Goal: Information Seeking & Learning: Find specific fact

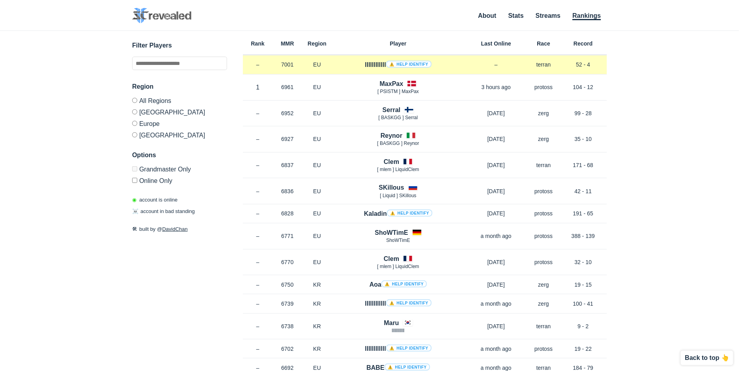
click at [356, 65] on div "llllllllllll ⚠️ Help identify" at bounding box center [398, 64] width 133 height 9
click at [378, 62] on h4 "llllllllllll ⚠️ Help identify" at bounding box center [398, 64] width 66 height 9
click at [293, 62] on p "7001" at bounding box center [288, 65] width 30 height 8
drag, startPoint x: 269, startPoint y: 62, endPoint x: 331, endPoint y: 65, distance: 61.8
click at [270, 62] on p "–" at bounding box center [258, 65] width 30 height 8
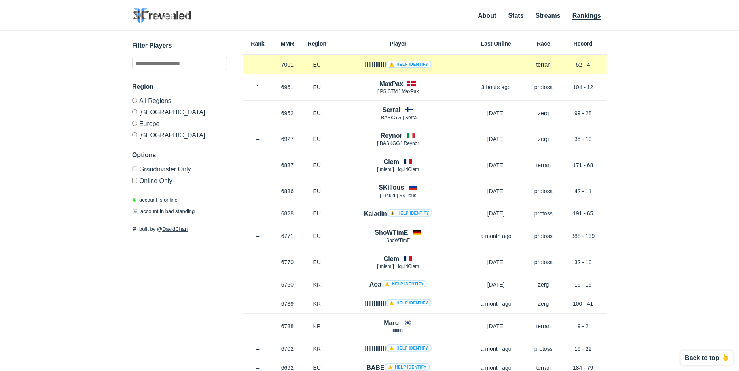
click at [382, 65] on h4 "llllllllllll ⚠️ Help identify" at bounding box center [398, 64] width 66 height 9
click at [408, 65] on link "⚠️ Help identify" at bounding box center [408, 64] width 45 height 7
click at [363, 59] on div "Rank – MMR 7001 Region EU llllllllllll ⚠️ Help identify – Race terran Record 52…" at bounding box center [425, 64] width 364 height 19
click at [379, 62] on h4 "llllllllllll ⚠️ Help identify" at bounding box center [398, 64] width 66 height 9
click at [372, 66] on h4 "llllllllllll ⚠️ Help identify" at bounding box center [398, 64] width 66 height 9
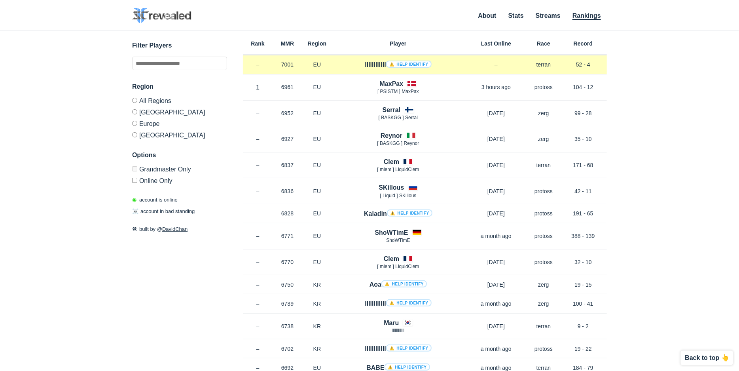
click at [278, 63] on p "7001" at bounding box center [288, 65] width 30 height 8
click at [252, 68] on p "–" at bounding box center [258, 65] width 30 height 8
drag, startPoint x: 263, startPoint y: 68, endPoint x: 244, endPoint y: 63, distance: 19.2
click at [262, 68] on p "–" at bounding box center [258, 65] width 30 height 8
click at [244, 63] on p "–" at bounding box center [258, 65] width 30 height 8
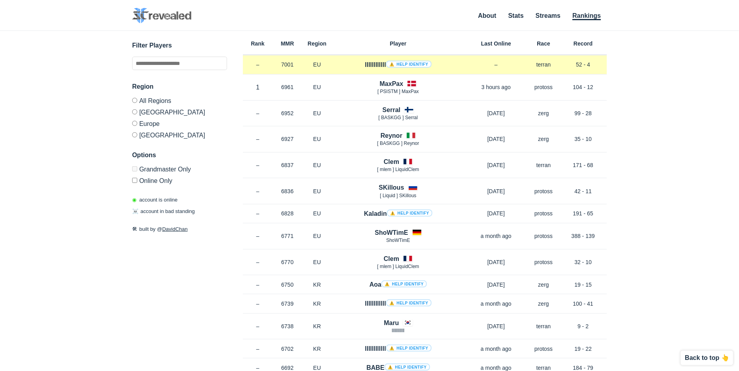
drag, startPoint x: 251, startPoint y: 62, endPoint x: 265, endPoint y: 62, distance: 13.8
click at [252, 62] on p "–" at bounding box center [258, 65] width 30 height 8
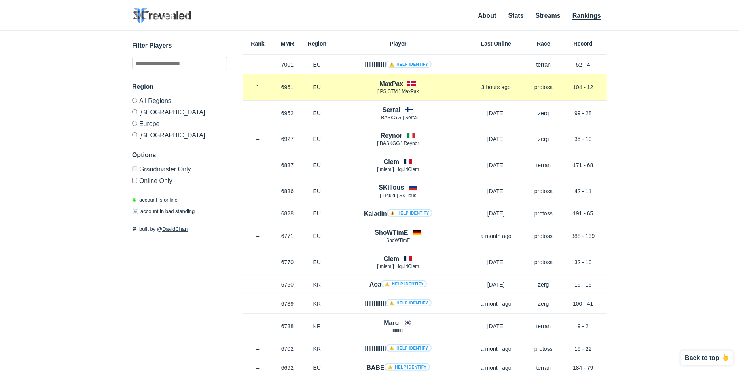
click at [273, 85] on p "6961" at bounding box center [288, 87] width 30 height 8
drag, startPoint x: 270, startPoint y: 88, endPoint x: 281, endPoint y: 86, distance: 11.2
click at [273, 87] on div "Rank 1 in EU MMR 6961 Region EU MaxPax [ PSISTM ] MaxPax 3 hours ago Race proto…" at bounding box center [425, 87] width 364 height 26
click at [385, 82] on h4 "MaxPax" at bounding box center [392, 83] width 24 height 9
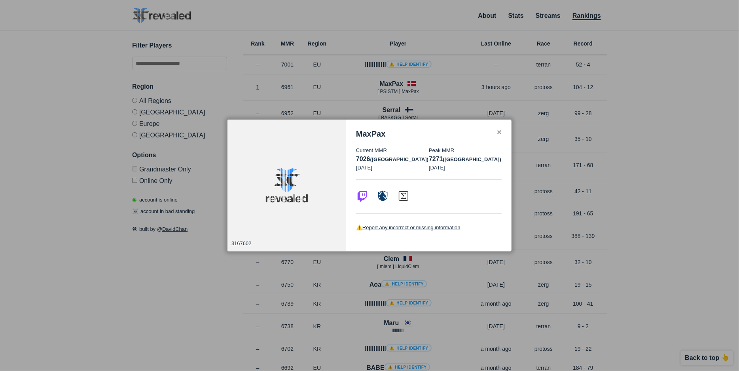
click at [500, 131] on div "✕" at bounding box center [498, 132] width 5 height 6
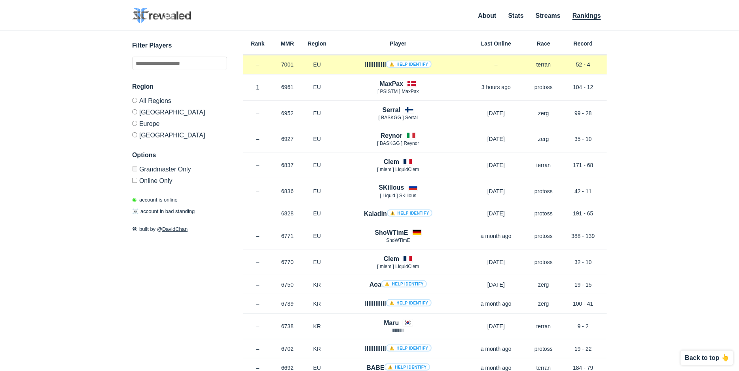
click at [373, 63] on h4 "llllllllllll ⚠️ Help identify" at bounding box center [398, 64] width 66 height 9
